Goal: Find specific page/section: Find specific page/section

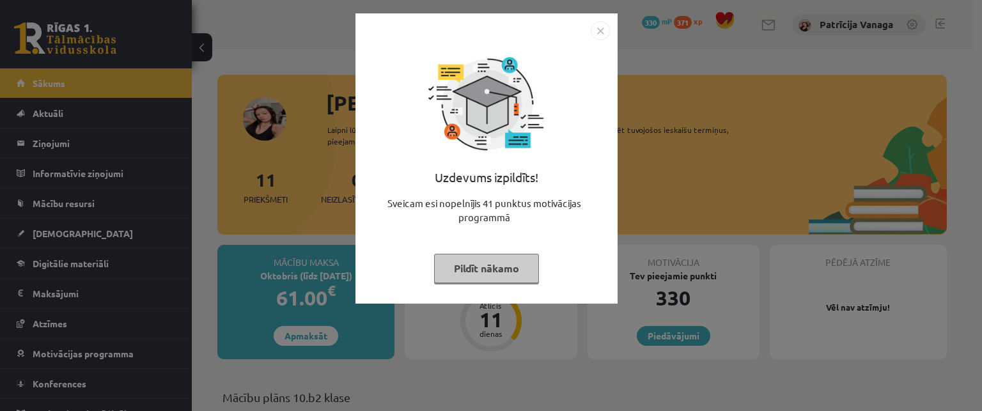
click at [597, 31] on img "Close" at bounding box center [600, 30] width 19 height 19
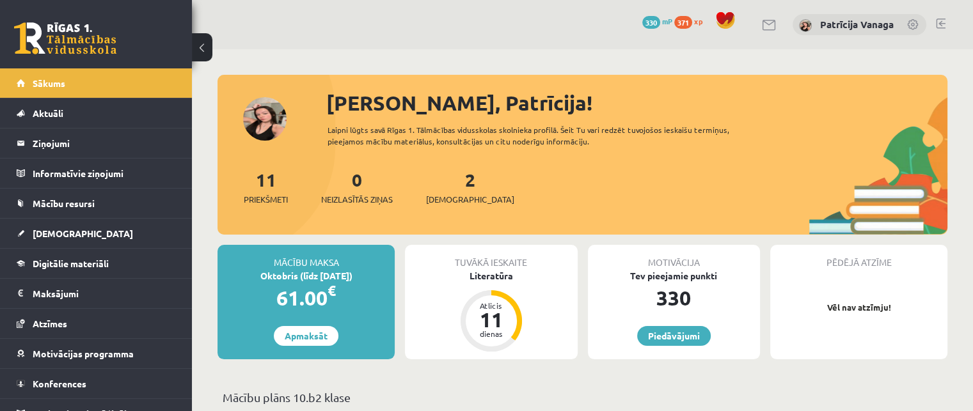
drag, startPoint x: 971, startPoint y: 33, endPoint x: 971, endPoint y: 49, distance: 15.3
drag, startPoint x: 182, startPoint y: 205, endPoint x: 189, endPoint y: 222, distance: 18.1
click at [189, 222] on div "[PERSON_NAME] Sākums Aktuāli Kā mācīties eSKOLĀ Kontakti Normatīvie akti Online…" at bounding box center [96, 239] width 192 height 343
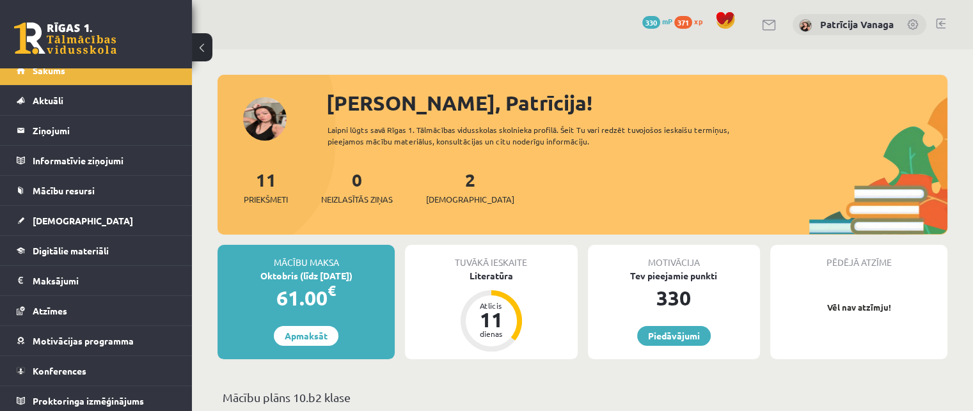
scroll to position [15, 0]
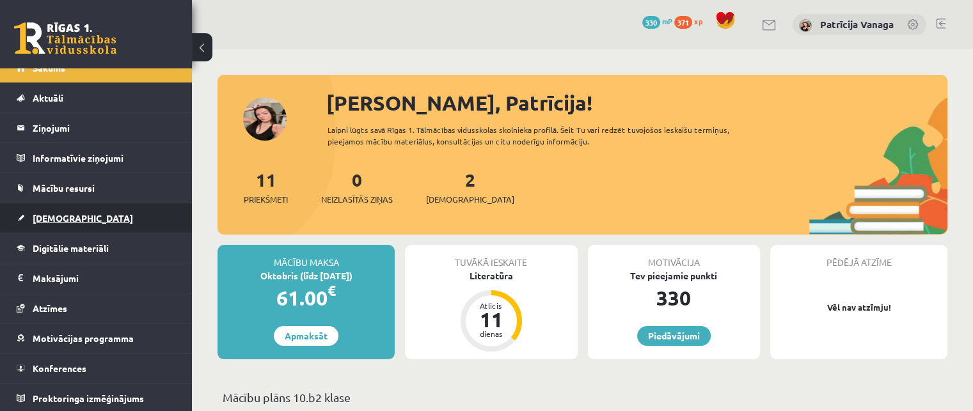
click at [134, 227] on link "[DEMOGRAPHIC_DATA]" at bounding box center [96, 217] width 159 height 29
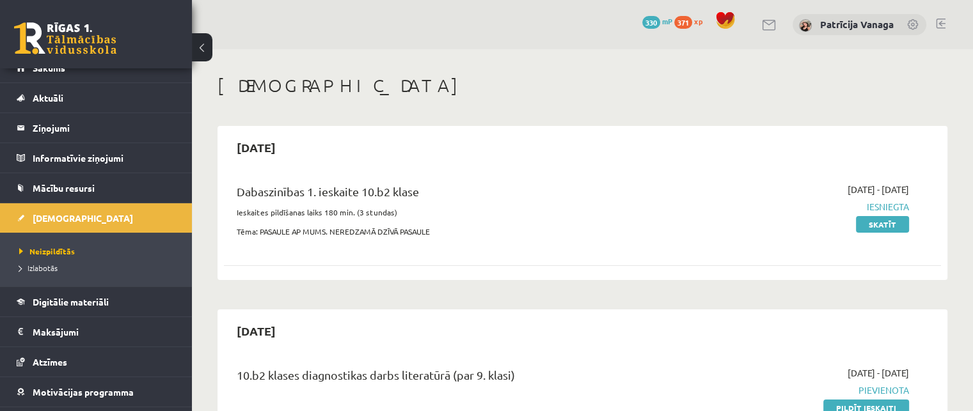
drag, startPoint x: 972, startPoint y: 20, endPoint x: 976, endPoint y: 34, distance: 14.6
click at [973, 34] on html "0 Dāvanas 330 mP 371 xp [PERSON_NAME] Sākums Aktuāli Kā mācīties eSKOLĀ Kontakt…" at bounding box center [486, 205] width 973 height 411
click at [972, 29] on div "0 Dāvanas 330 mP 371 xp [PERSON_NAME]" at bounding box center [582, 24] width 781 height 49
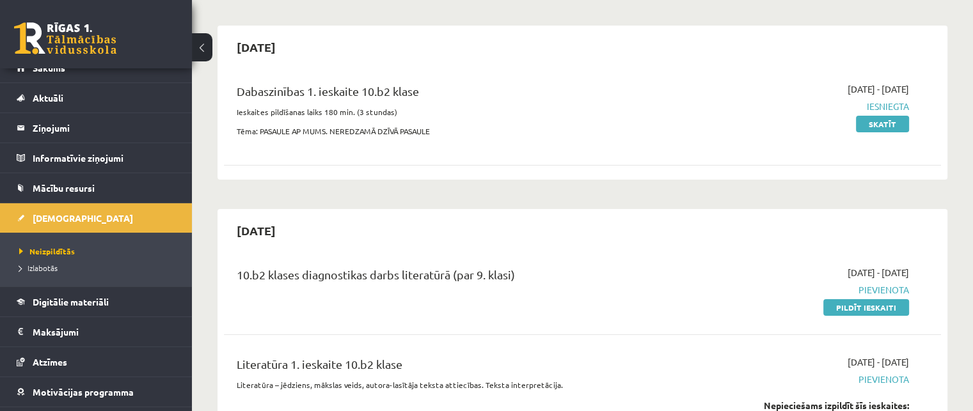
scroll to position [88, 0]
